Goal: Information Seeking & Learning: Compare options

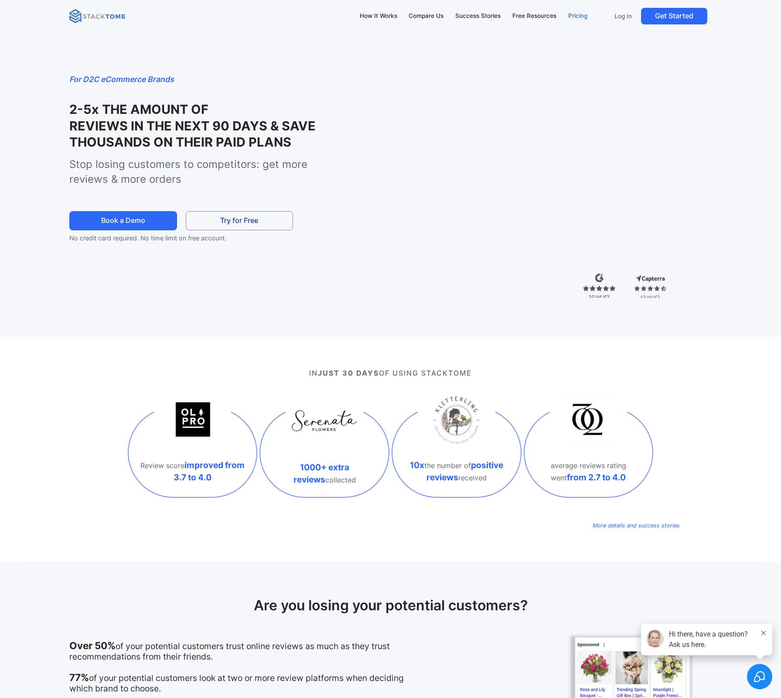
click at [578, 17] on div "Pricing" at bounding box center [577, 16] width 19 height 10
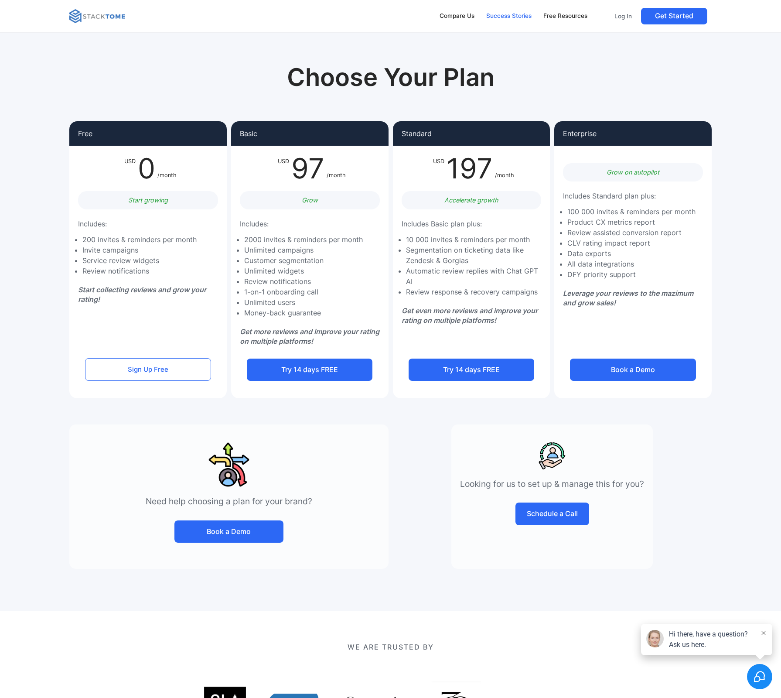
click at [522, 15] on div "Success Stories" at bounding box center [508, 16] width 45 height 10
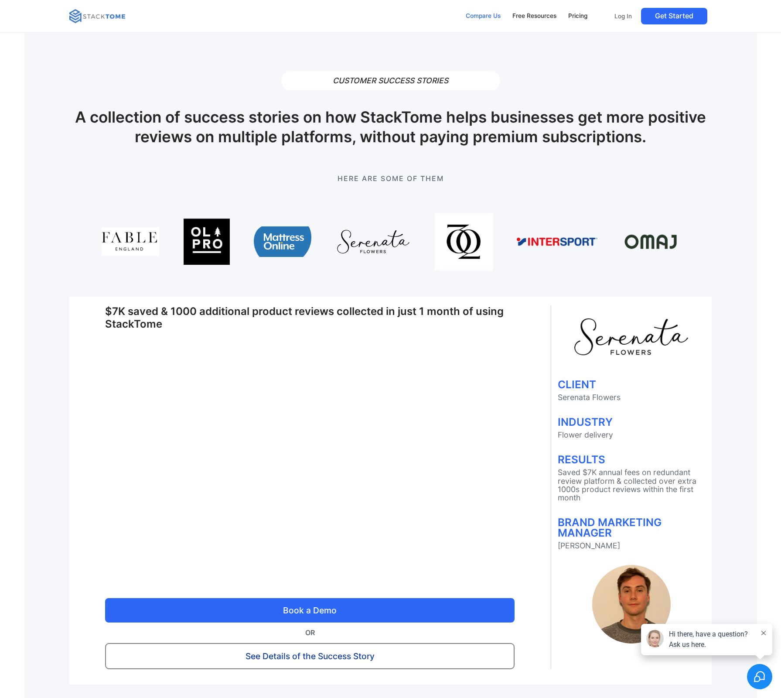
click at [473, 14] on div "Compare Us" at bounding box center [483, 16] width 35 height 10
